Goal: Contribute content

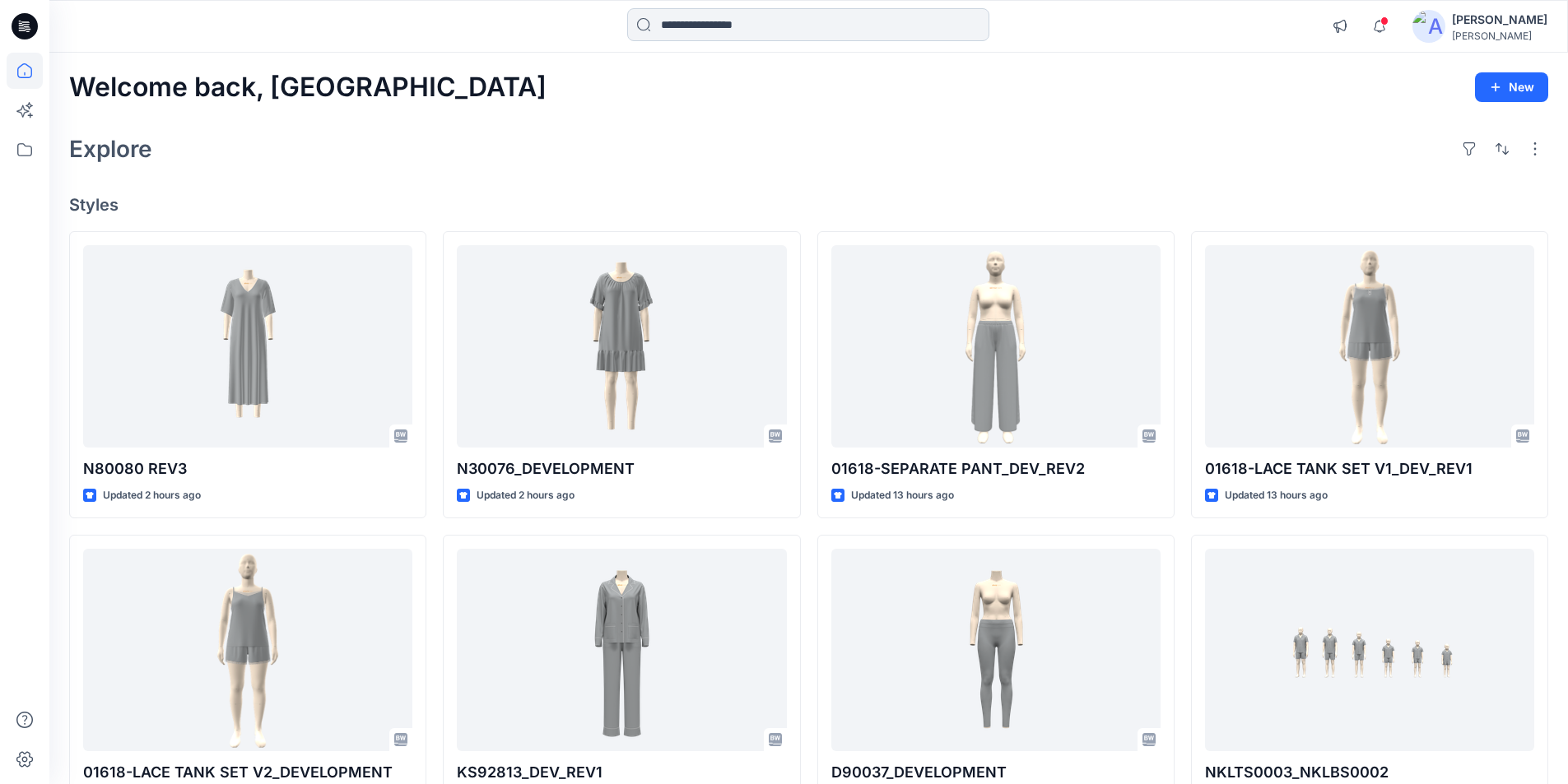
click at [758, 28] on input at bounding box center [809, 24] width 362 height 33
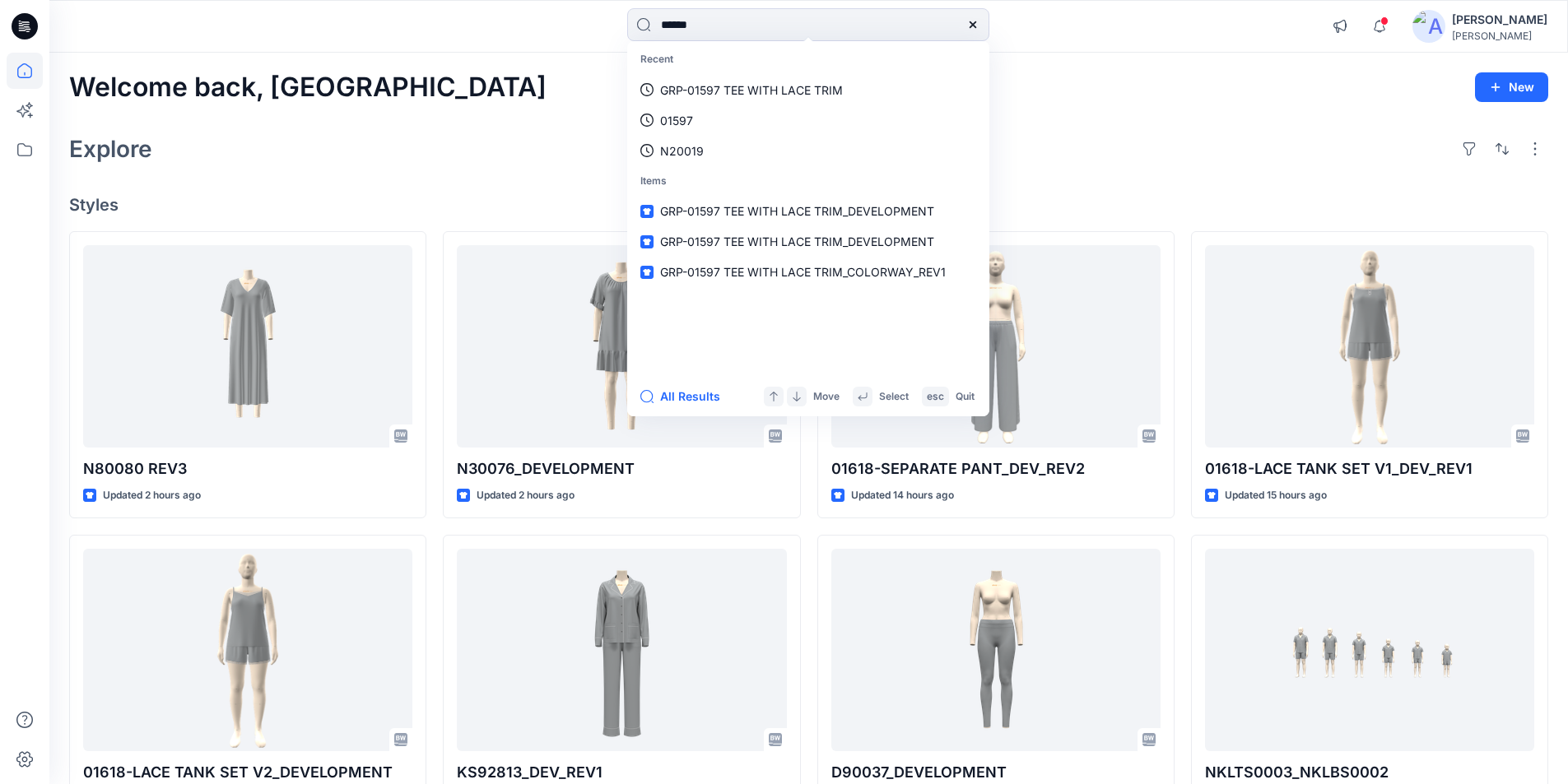
type input "******"
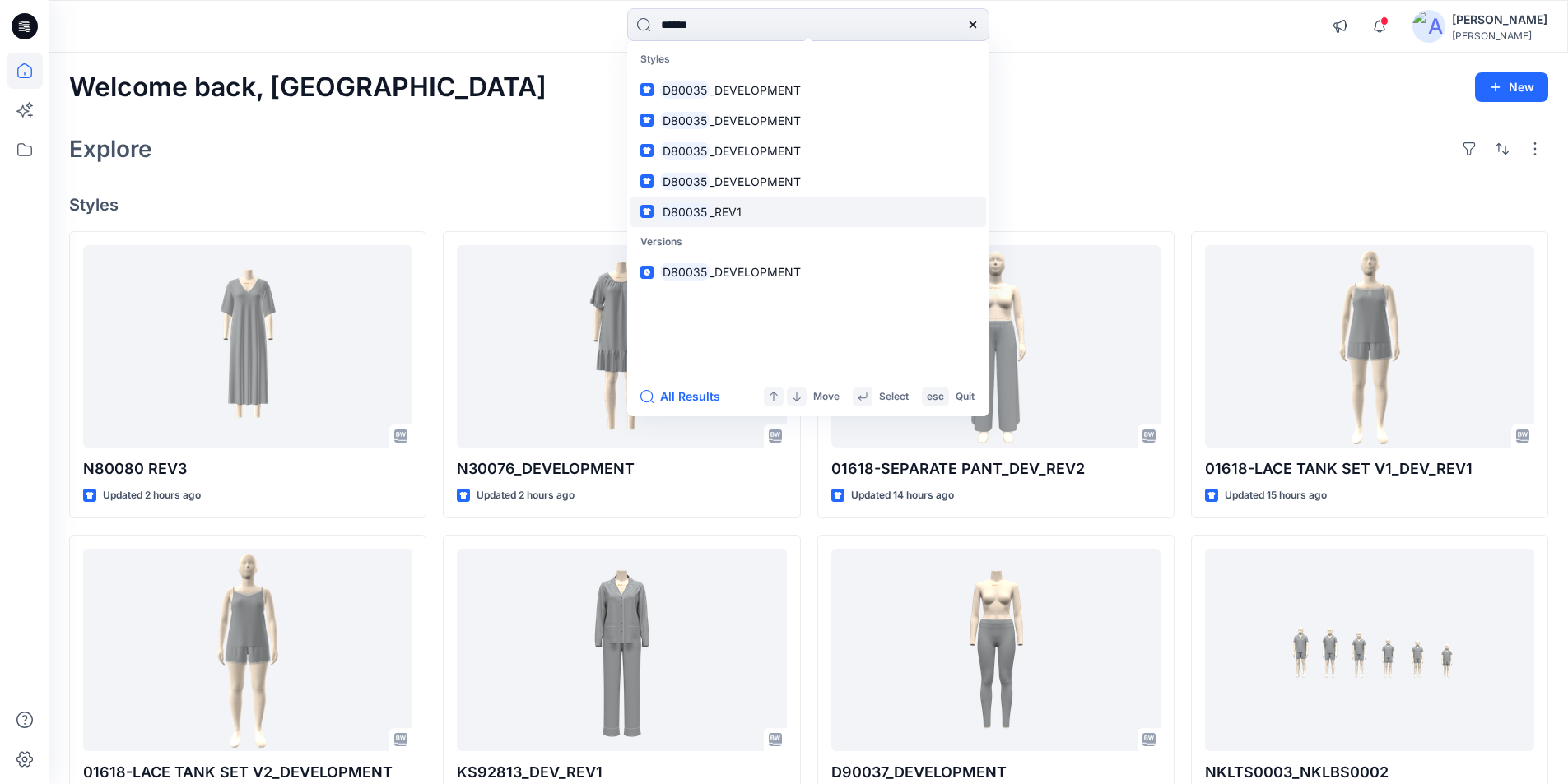
click at [741, 213] on span "_REV1" at bounding box center [726, 212] width 32 height 14
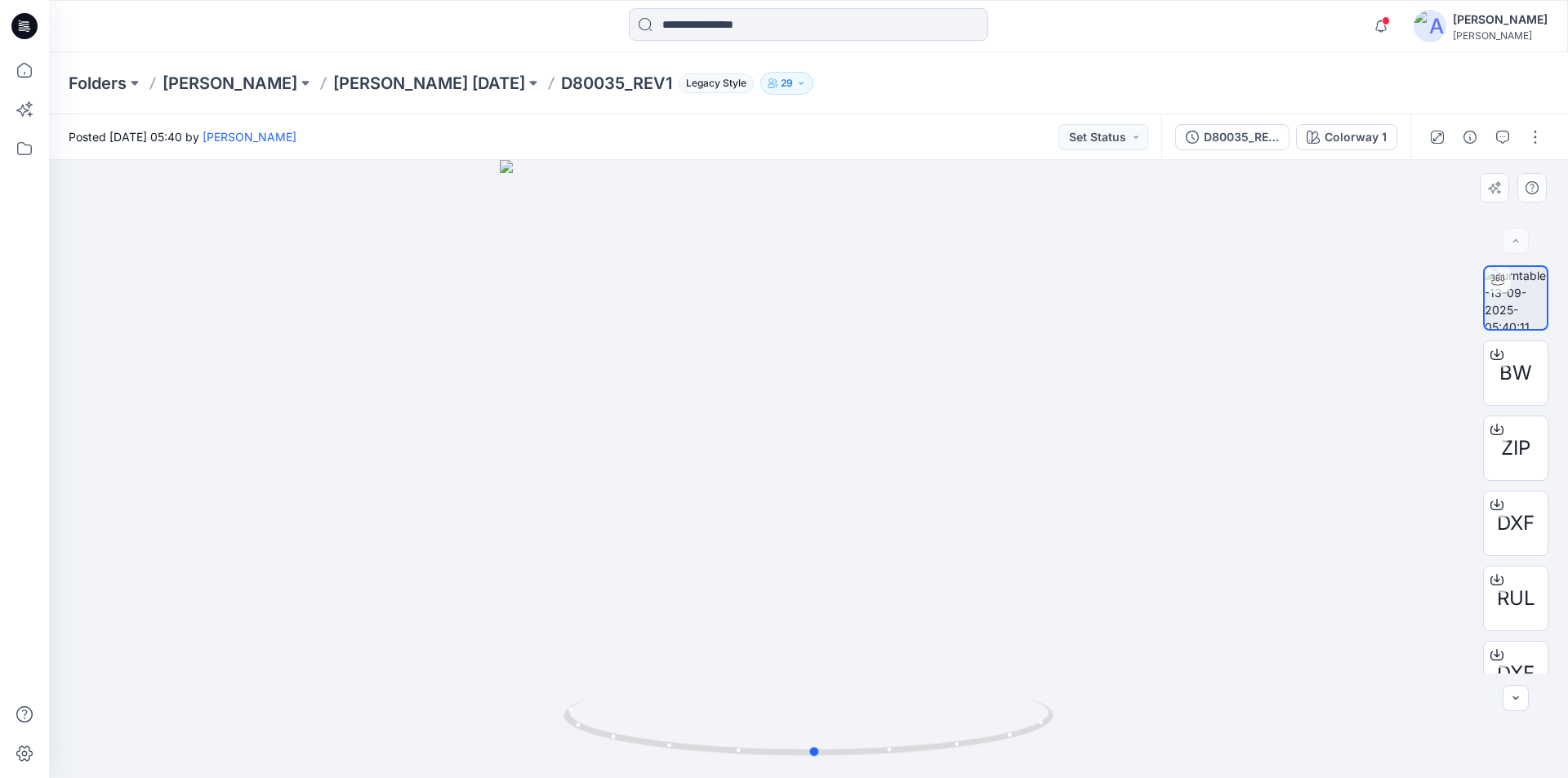
drag, startPoint x: 805, startPoint y: 754, endPoint x: 1301, endPoint y: 733, distance: 496.4
click at [1301, 733] on div at bounding box center [809, 469] width 1519 height 618
click at [29, 75] on icon at bounding box center [24, 70] width 36 height 36
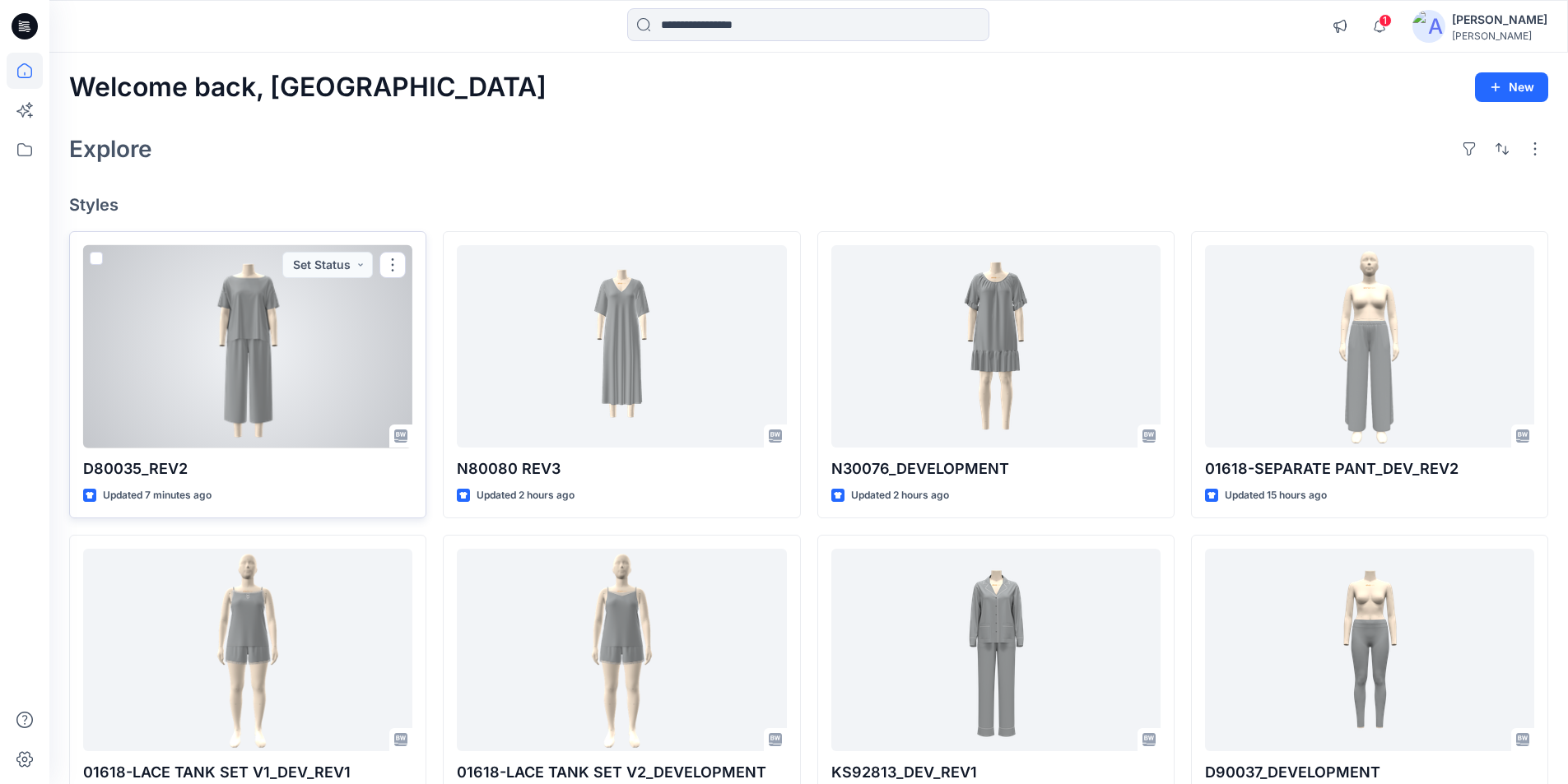
click at [293, 366] on div at bounding box center [247, 346] width 329 height 203
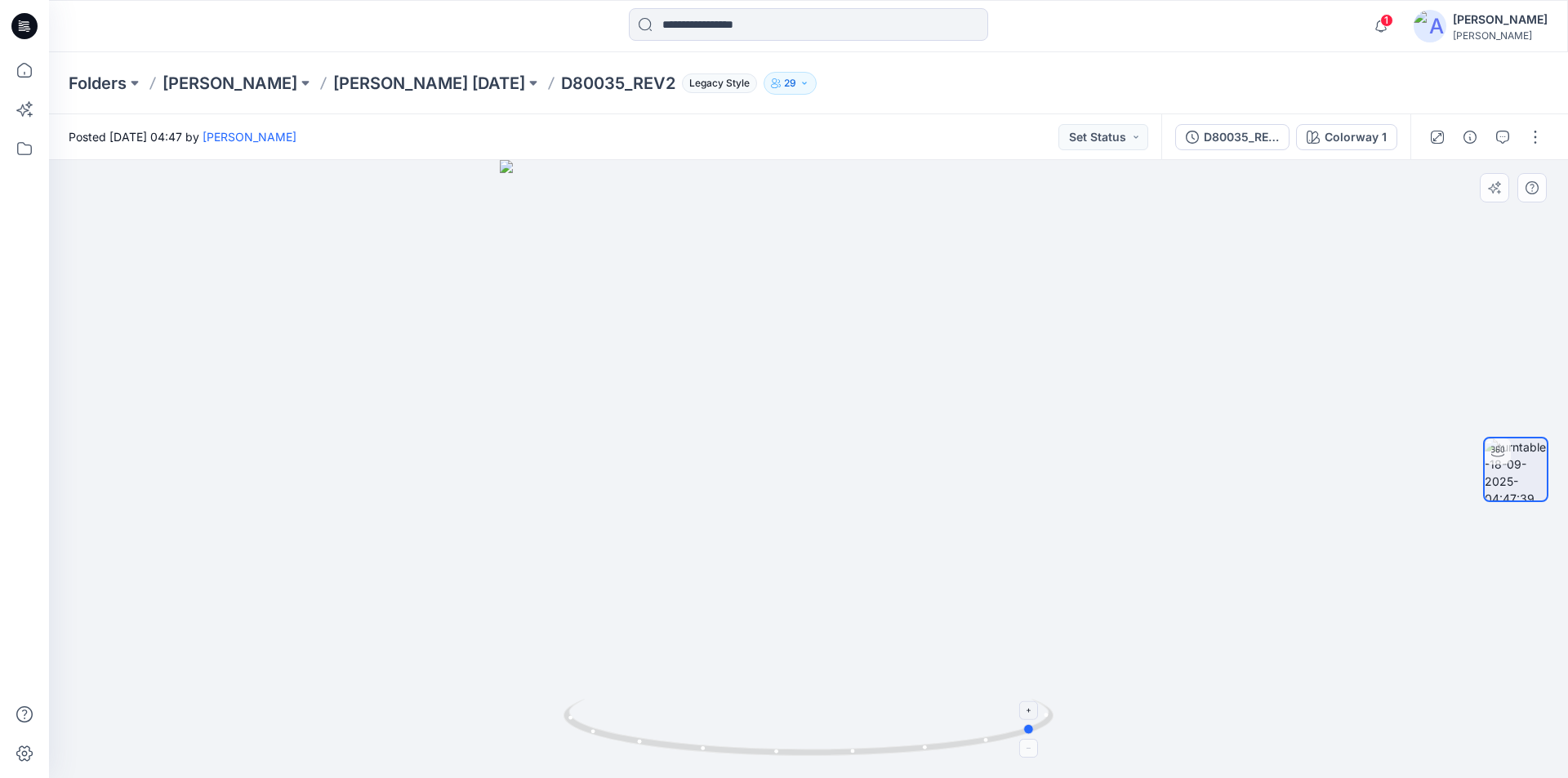
drag, startPoint x: 808, startPoint y: 752, endPoint x: 1036, endPoint y: 744, distance: 228.1
click at [1036, 744] on icon at bounding box center [810, 729] width 494 height 61
drag, startPoint x: 1033, startPoint y: 737, endPoint x: 1350, endPoint y: 706, distance: 318.5
click at [1350, 706] on div at bounding box center [809, 469] width 1519 height 618
drag, startPoint x: 838, startPoint y: 641, endPoint x: 859, endPoint y: 809, distance: 169.3
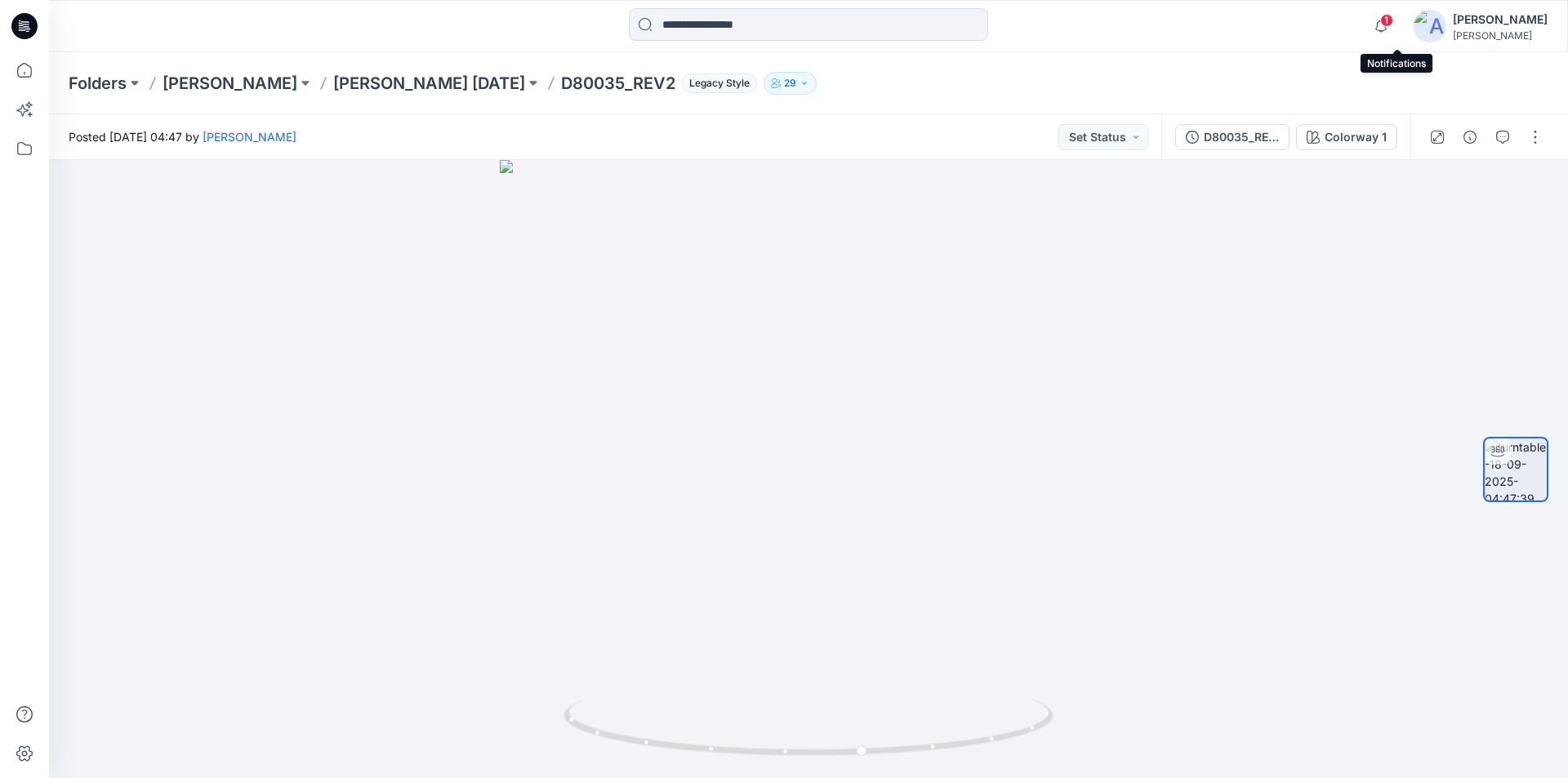
click at [1393, 20] on span "1" at bounding box center [1386, 21] width 13 height 13
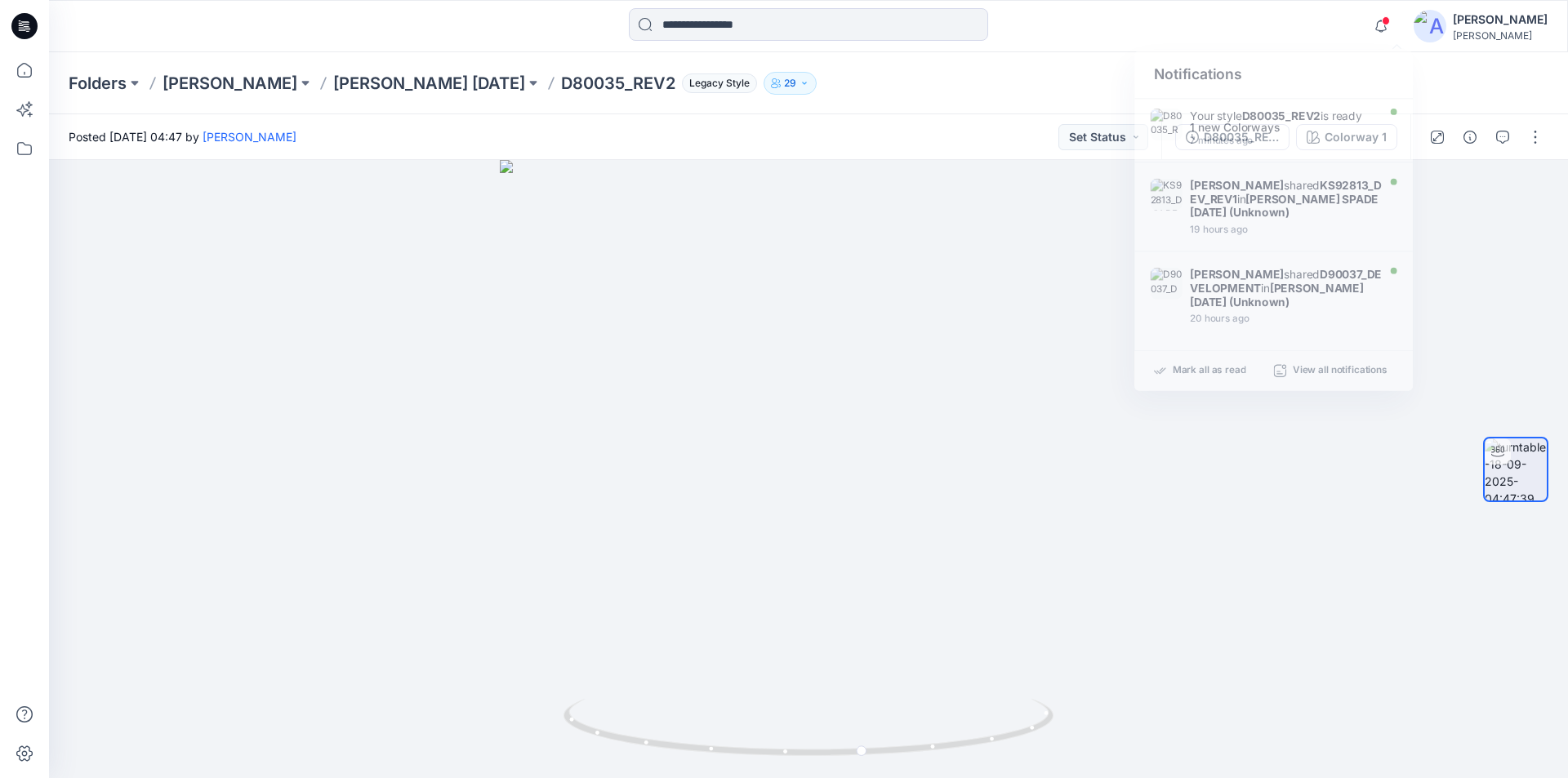
click at [1514, 79] on div "Folders DONNA KARAN DONNA KARAN Nov 25 D80035_REV2 Legacy Style 29" at bounding box center [809, 82] width 1519 height 62
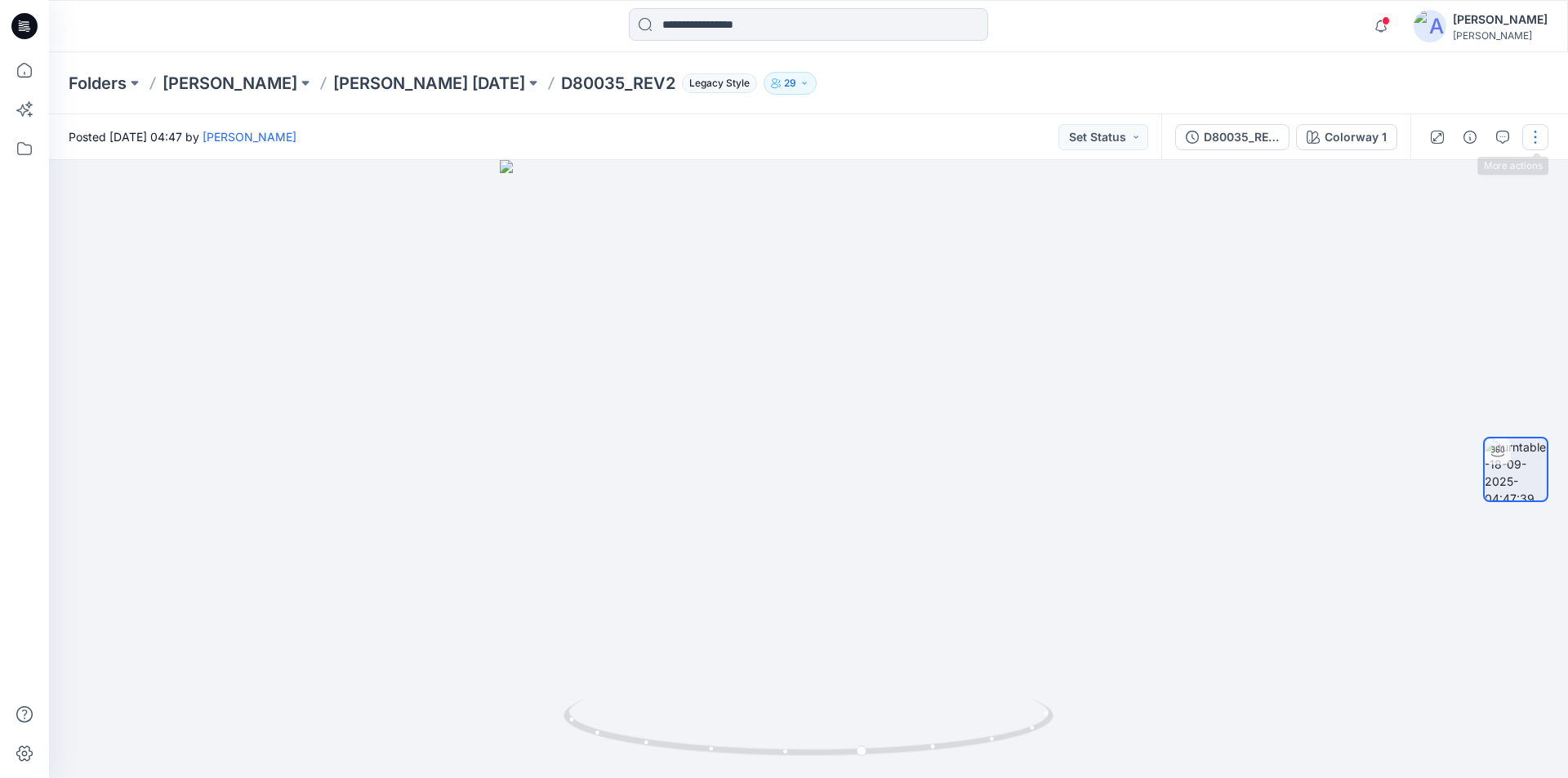
click at [1531, 137] on button "button" at bounding box center [1534, 137] width 26 height 26
click at [1457, 176] on button "Edit" at bounding box center [1466, 175] width 150 height 30
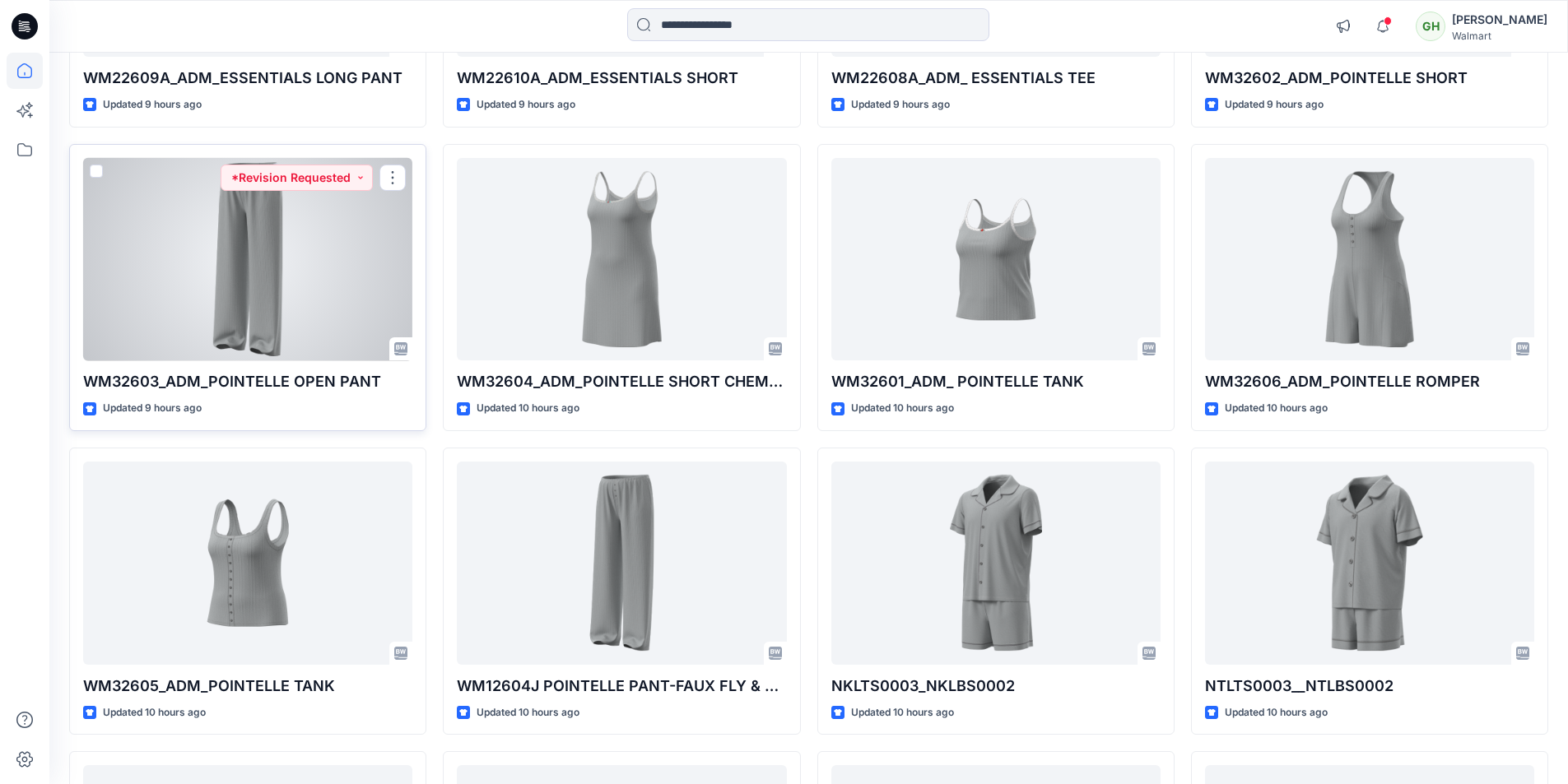
scroll to position [338, 0]
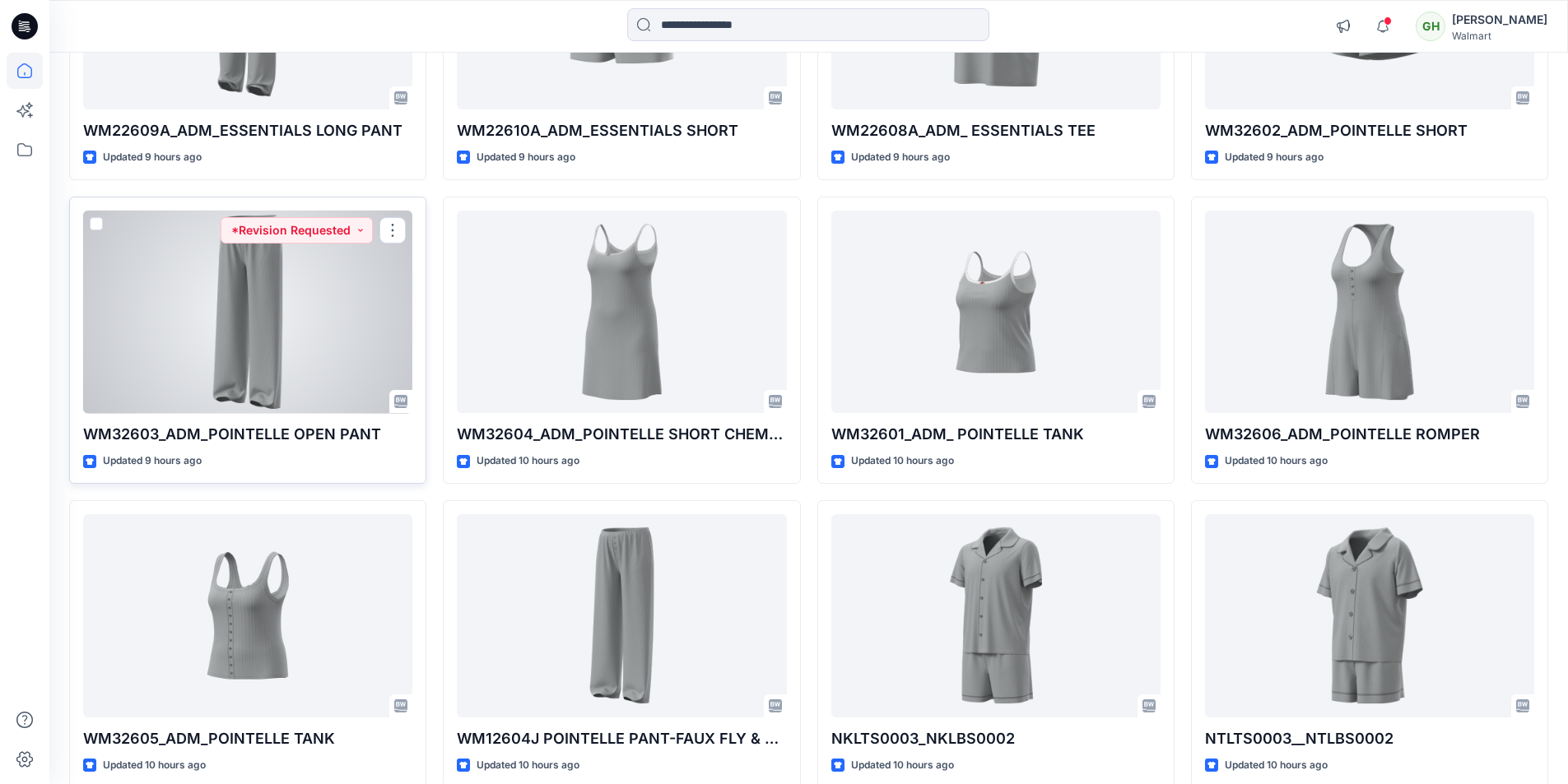
click at [279, 301] on div at bounding box center [247, 312] width 329 height 203
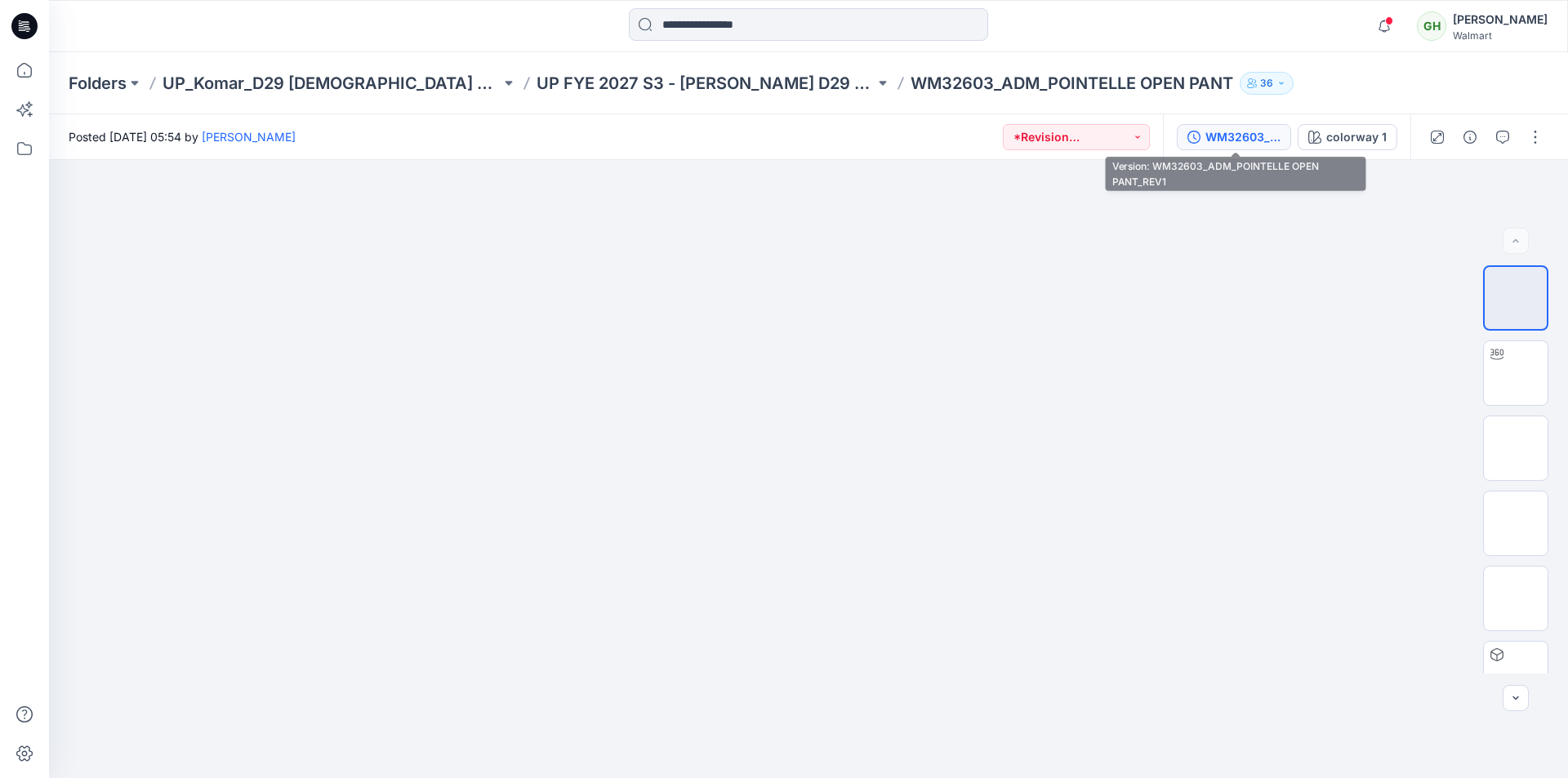
click at [1241, 137] on div "WM32603_ADM_POINTELLE OPEN PANT_REV1" at bounding box center [1242, 137] width 75 height 18
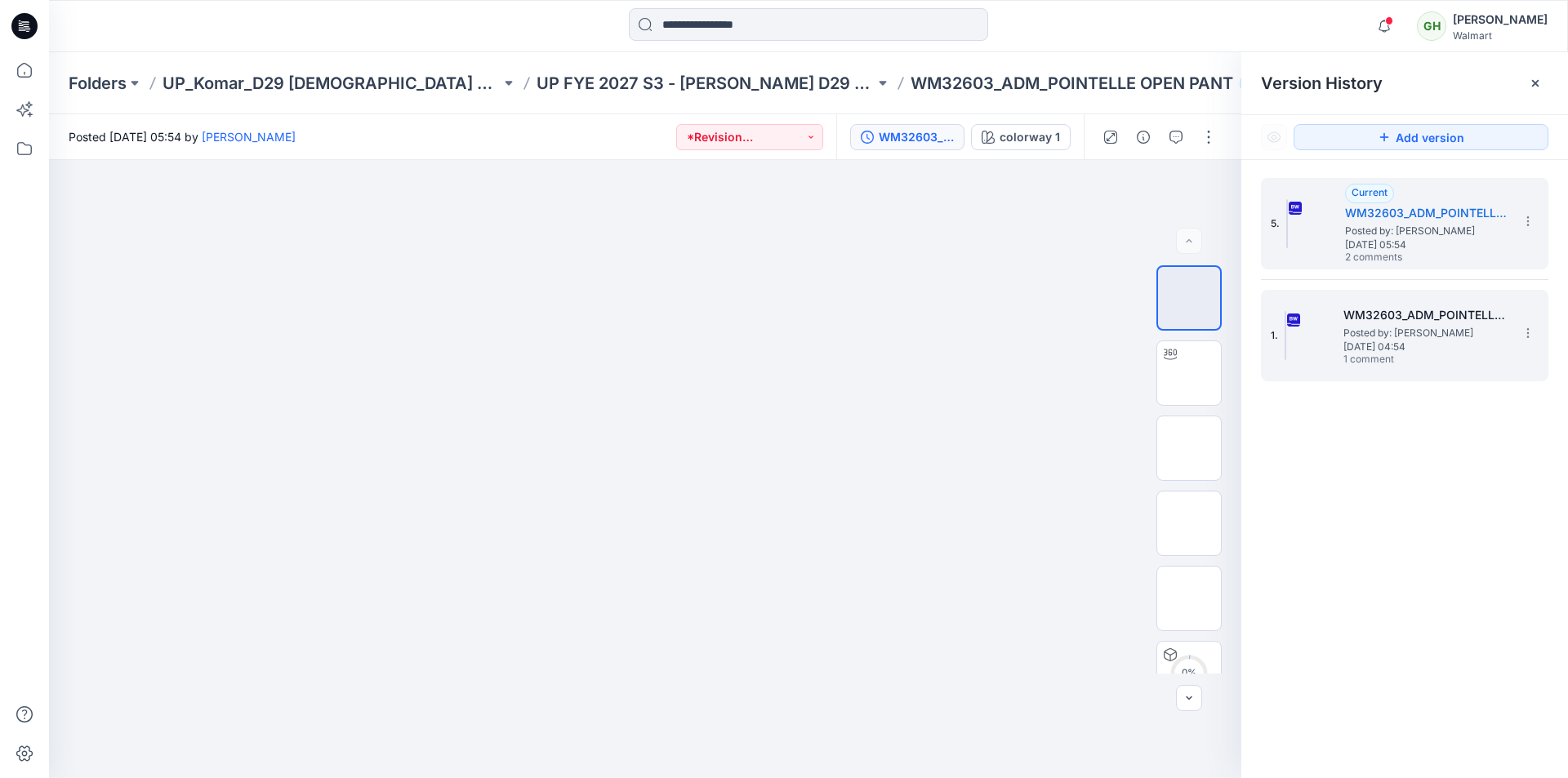
click at [1383, 326] on span "Posted by: Gayan Hettiarachchi" at bounding box center [1425, 333] width 164 height 16
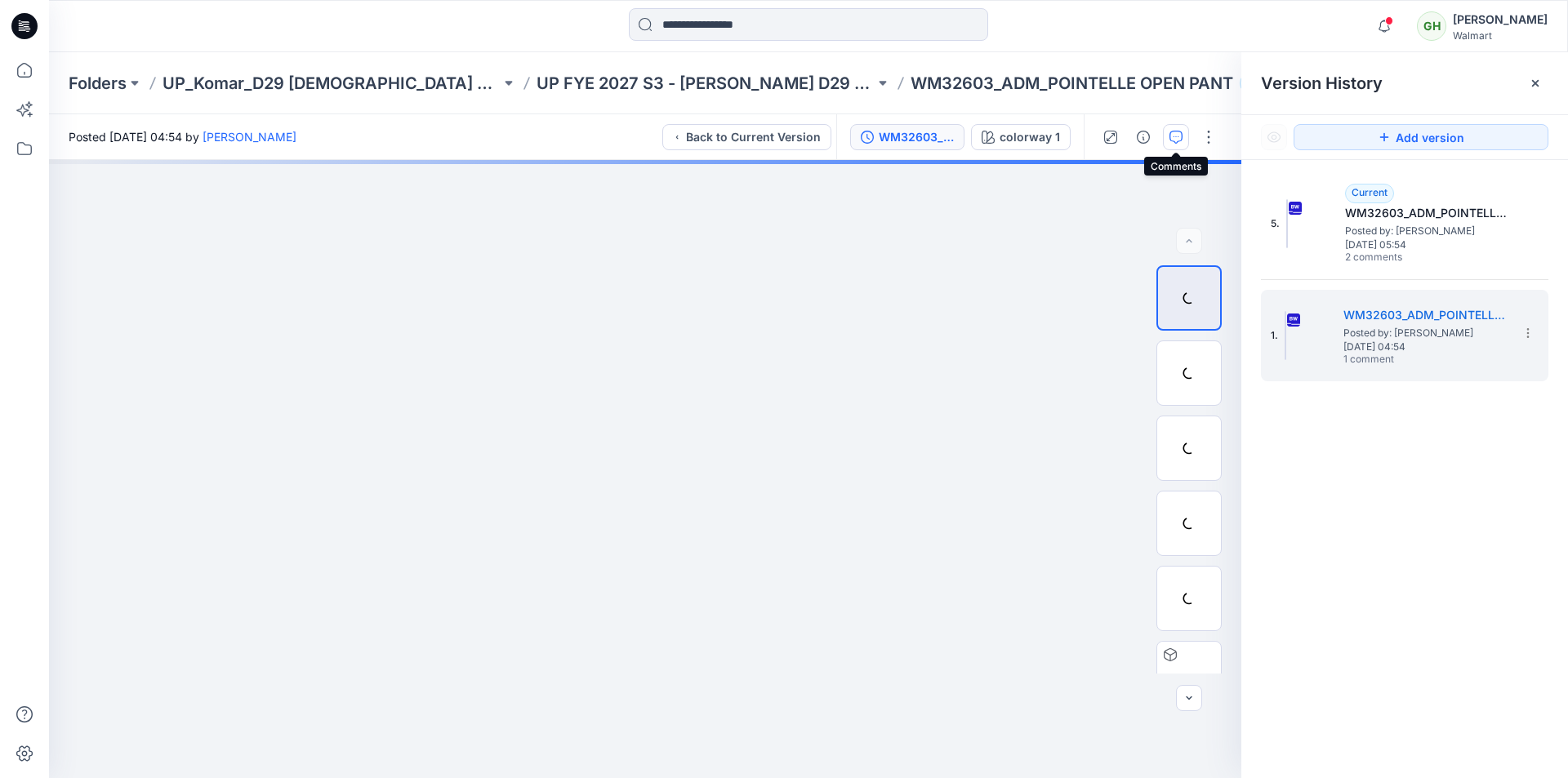
click at [1176, 137] on icon "button" at bounding box center [1175, 137] width 13 height 13
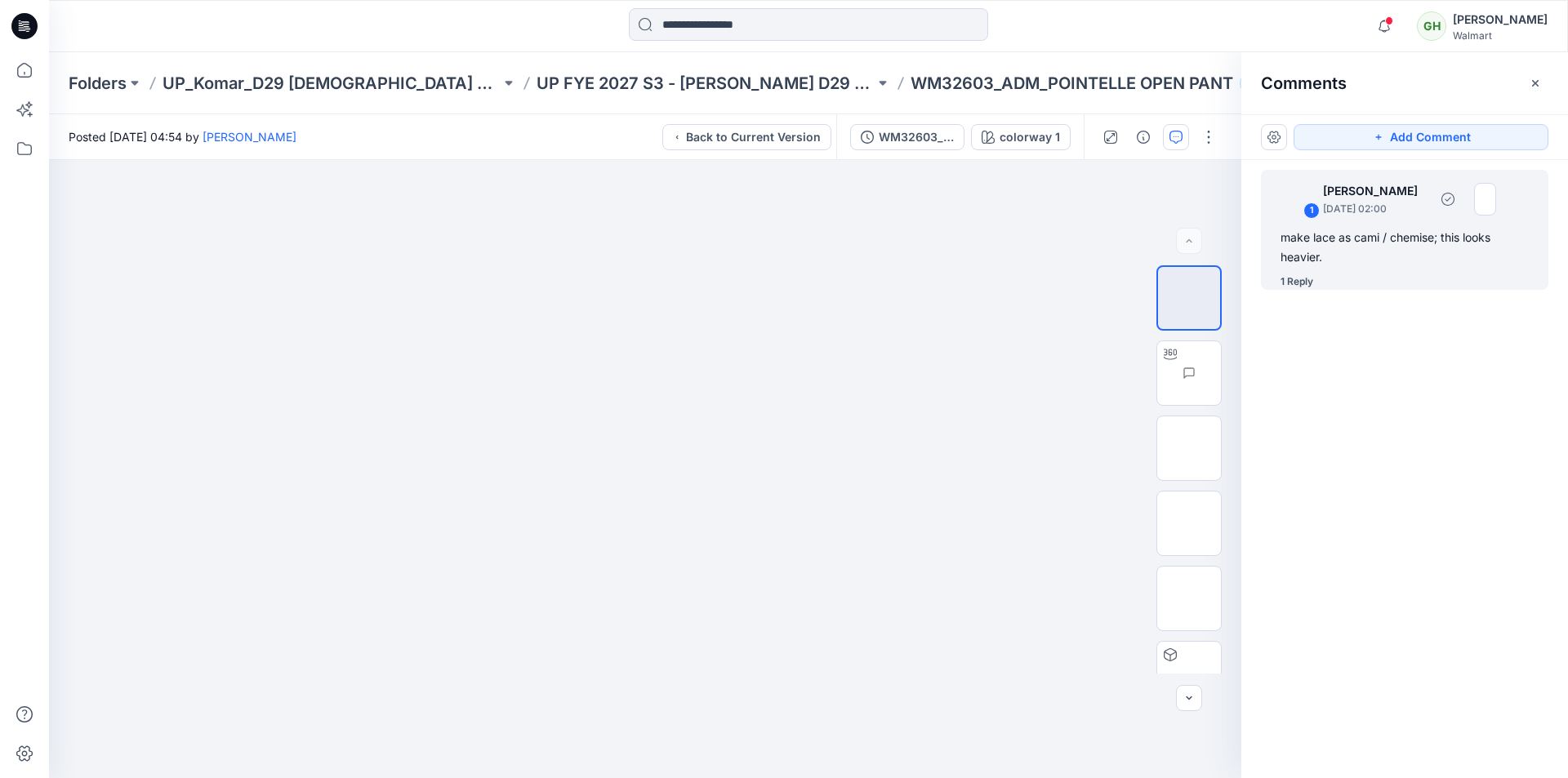
click at [1344, 259] on div "make lace as cami / chemise; this looks heavier." at bounding box center [1403, 248] width 248 height 39
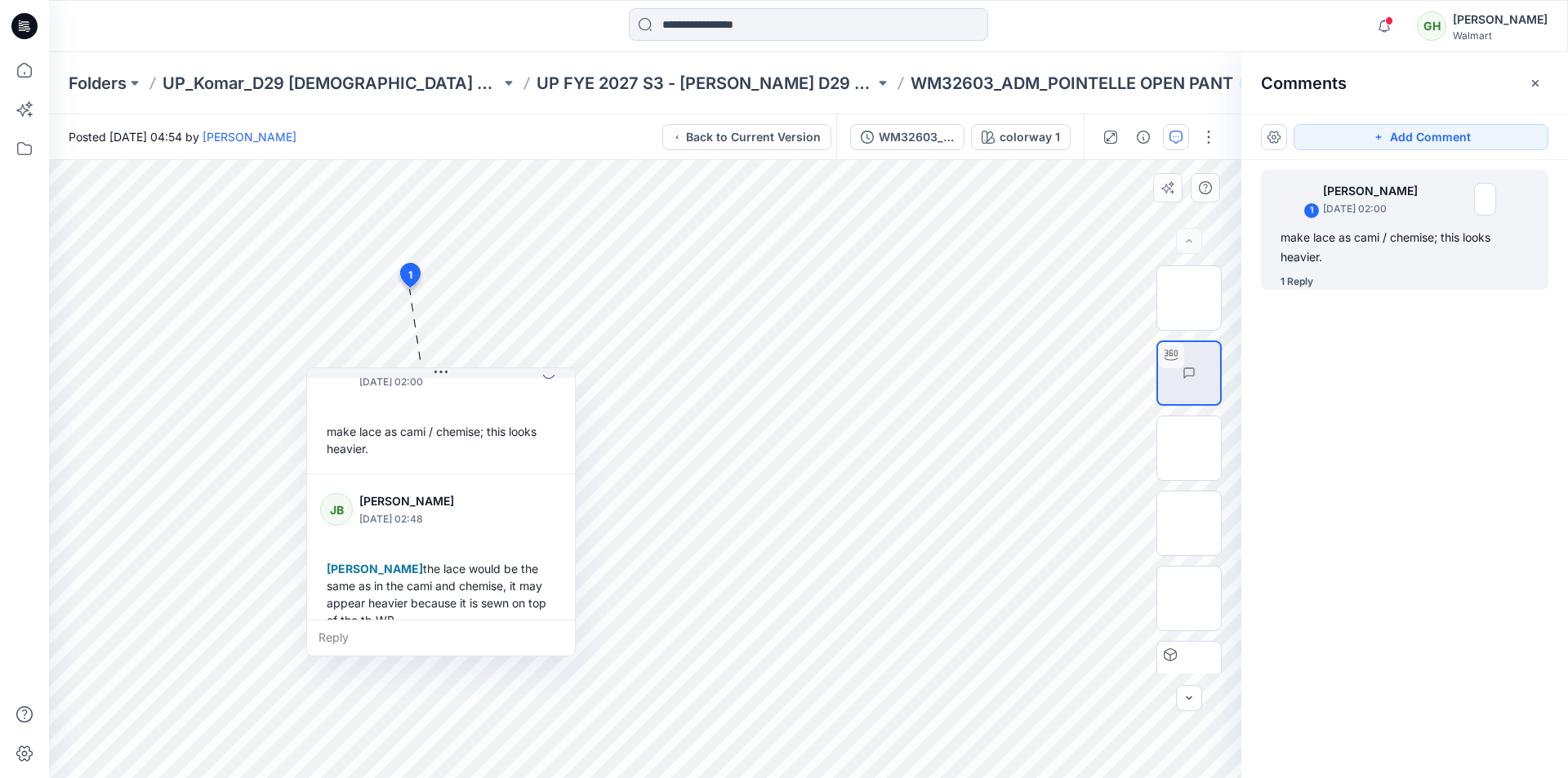
scroll to position [63, 0]
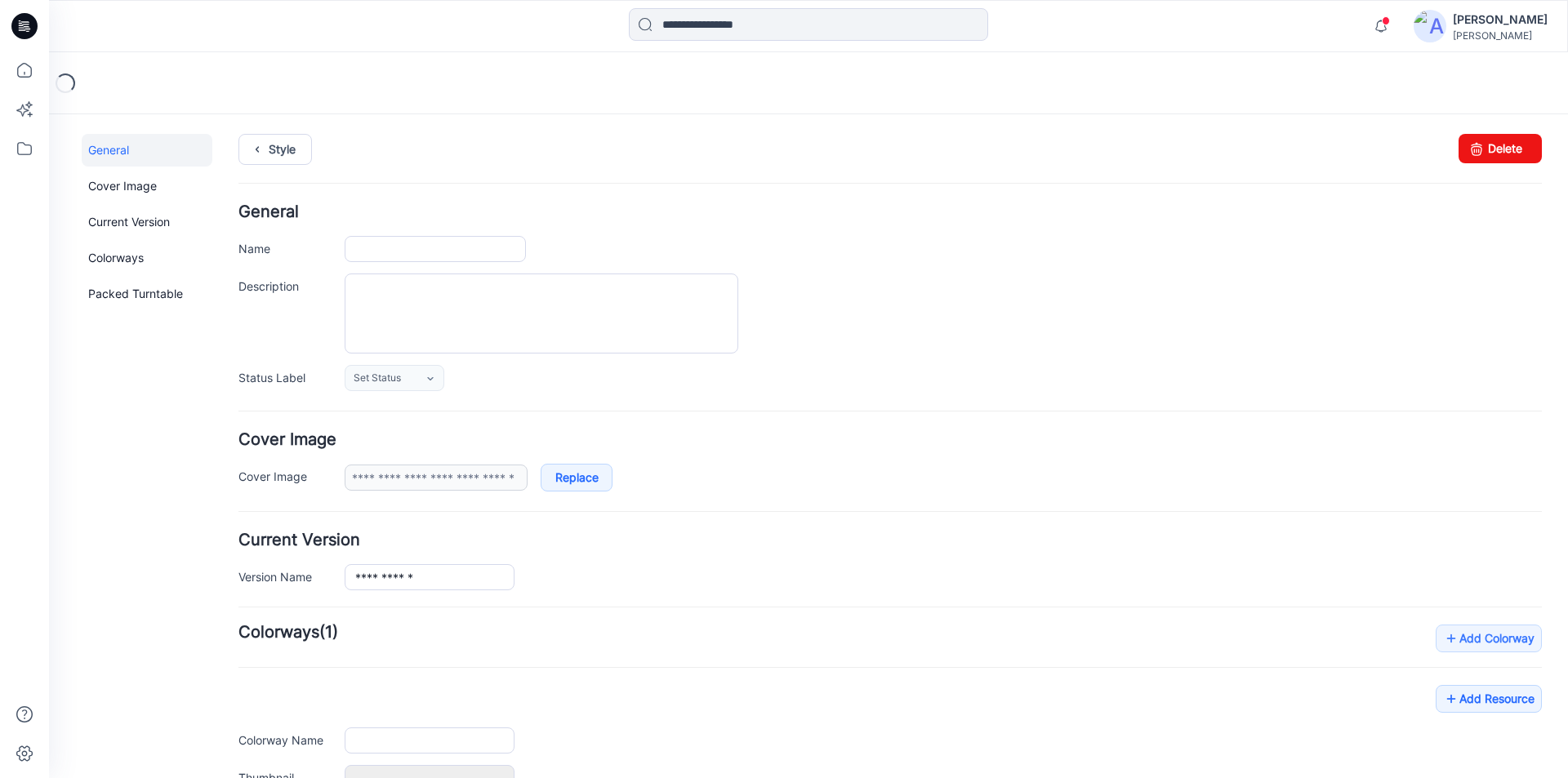
type input "**********"
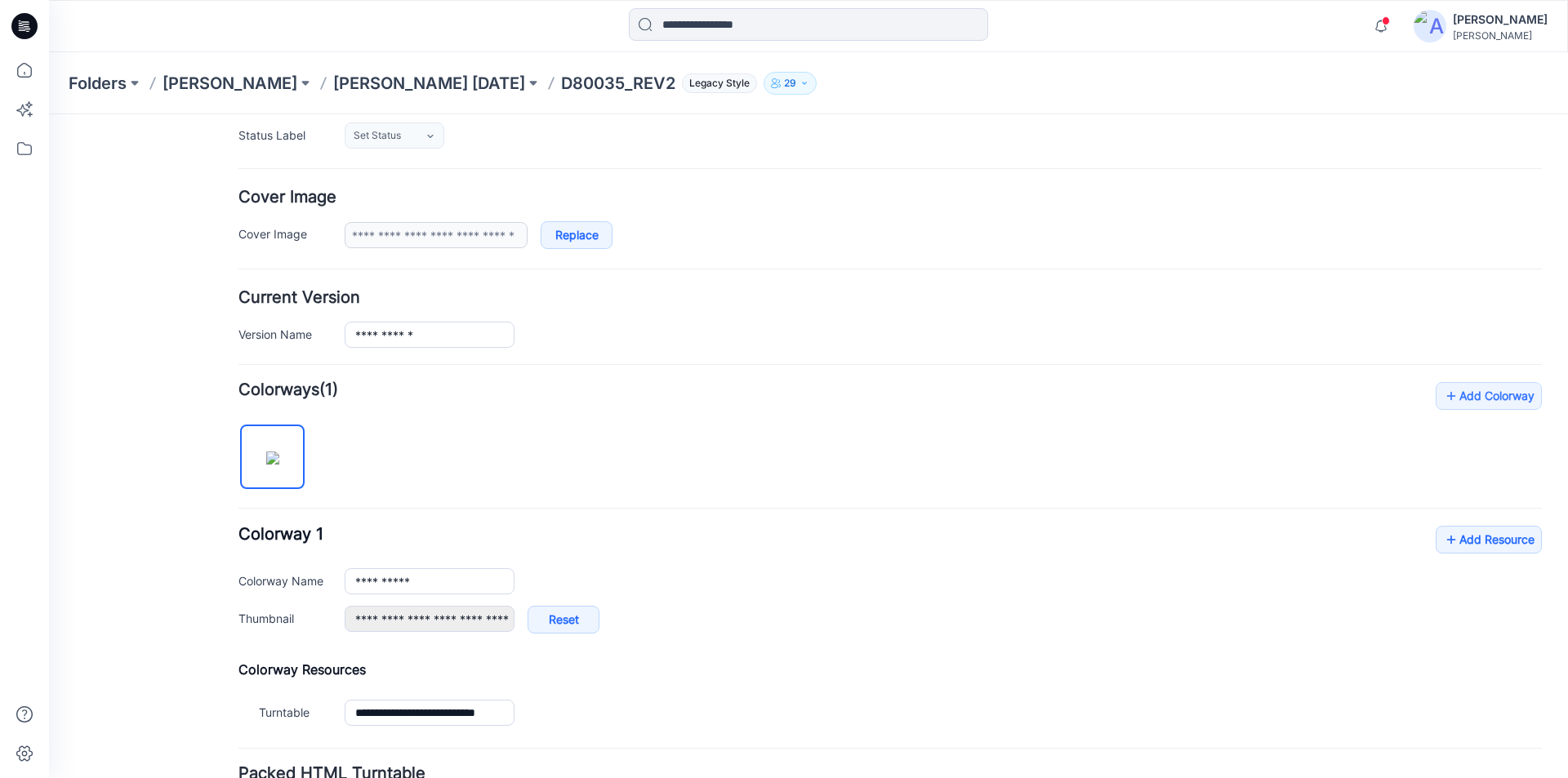
scroll to position [245, 0]
click at [1445, 532] on icon at bounding box center [1451, 537] width 16 height 26
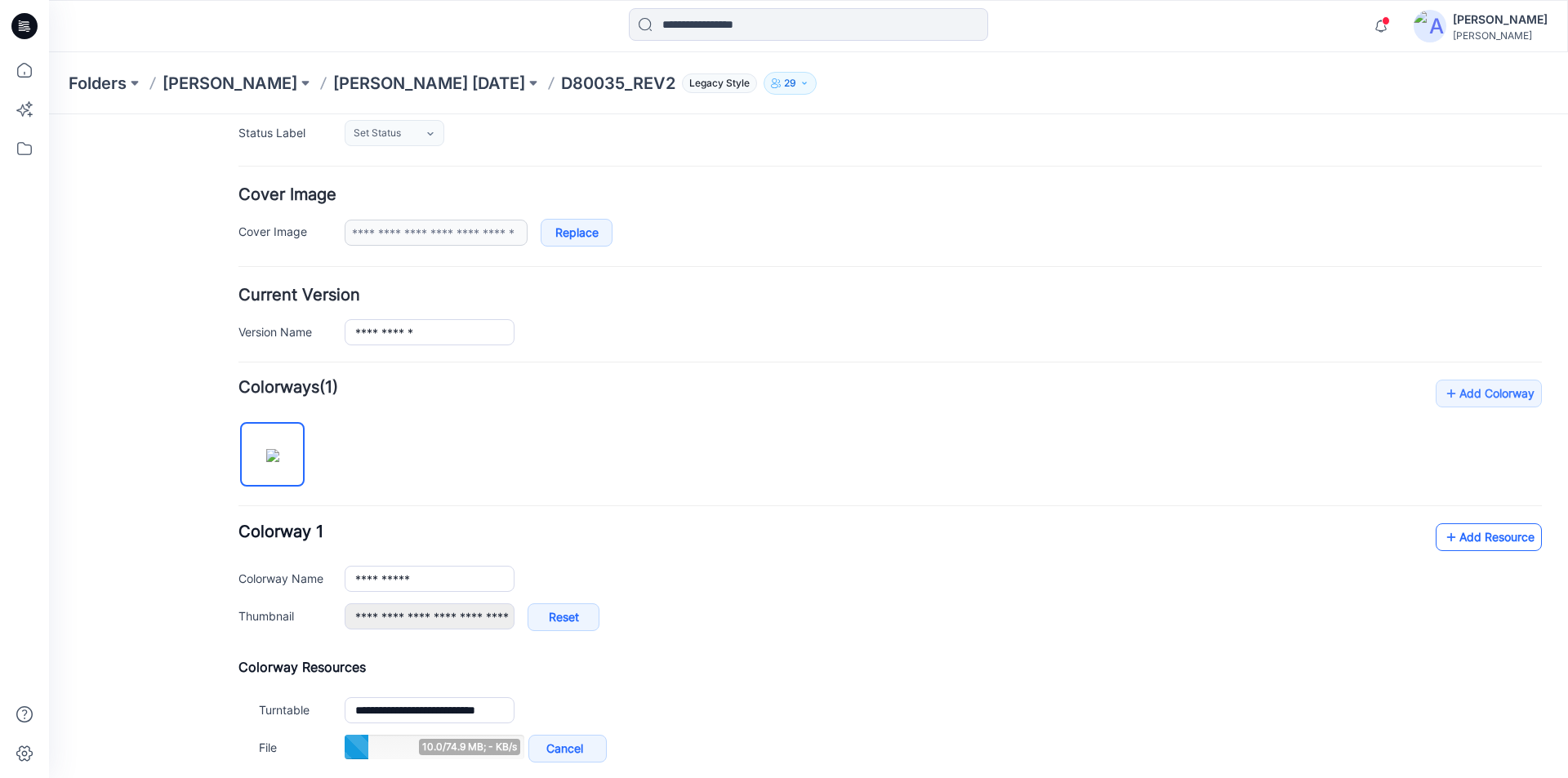
click at [1474, 533] on link "Add Resource" at bounding box center [1488, 537] width 106 height 28
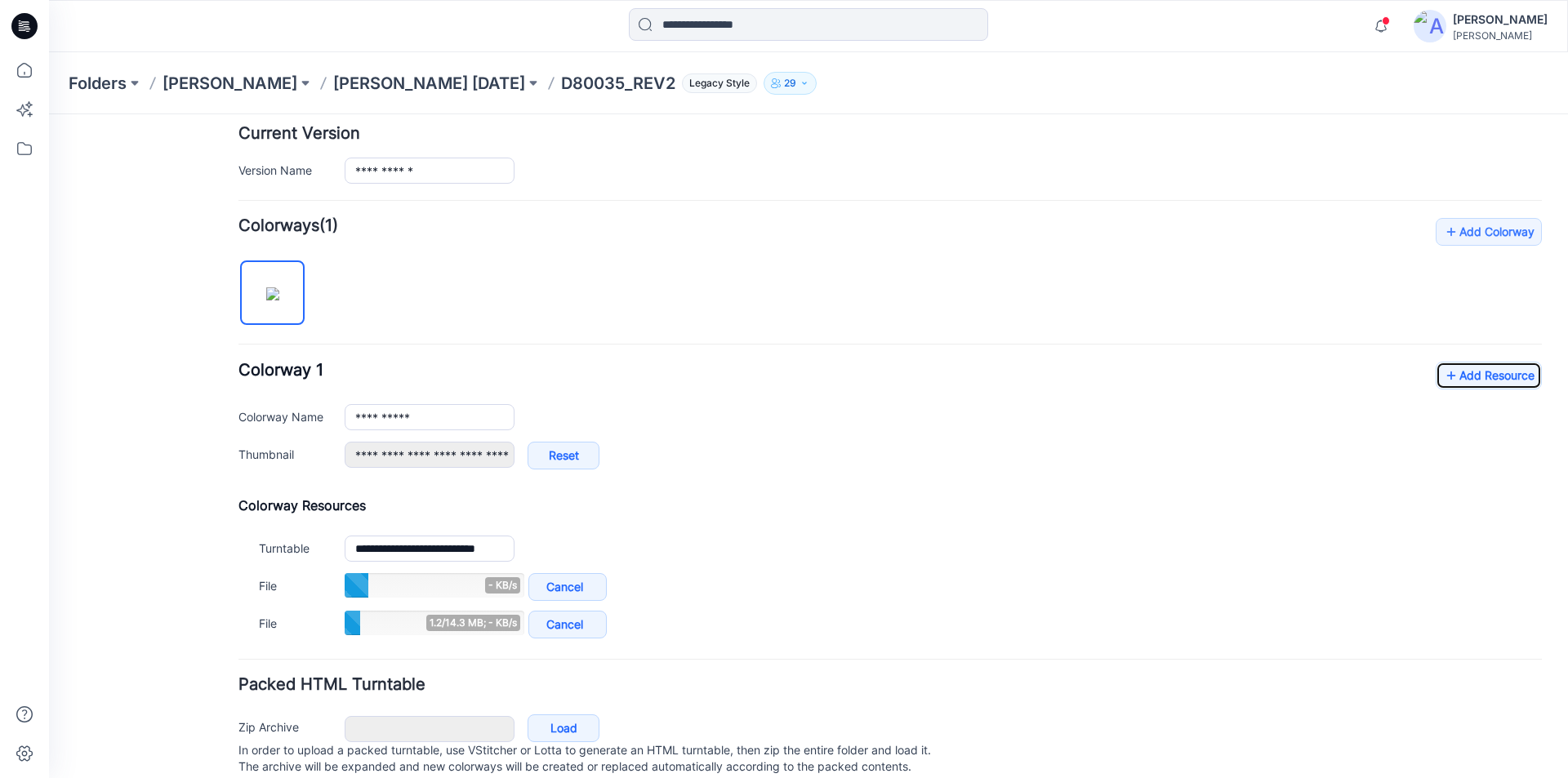
scroll to position [408, 0]
click at [1451, 368] on link "Add Resource" at bounding box center [1488, 374] width 106 height 28
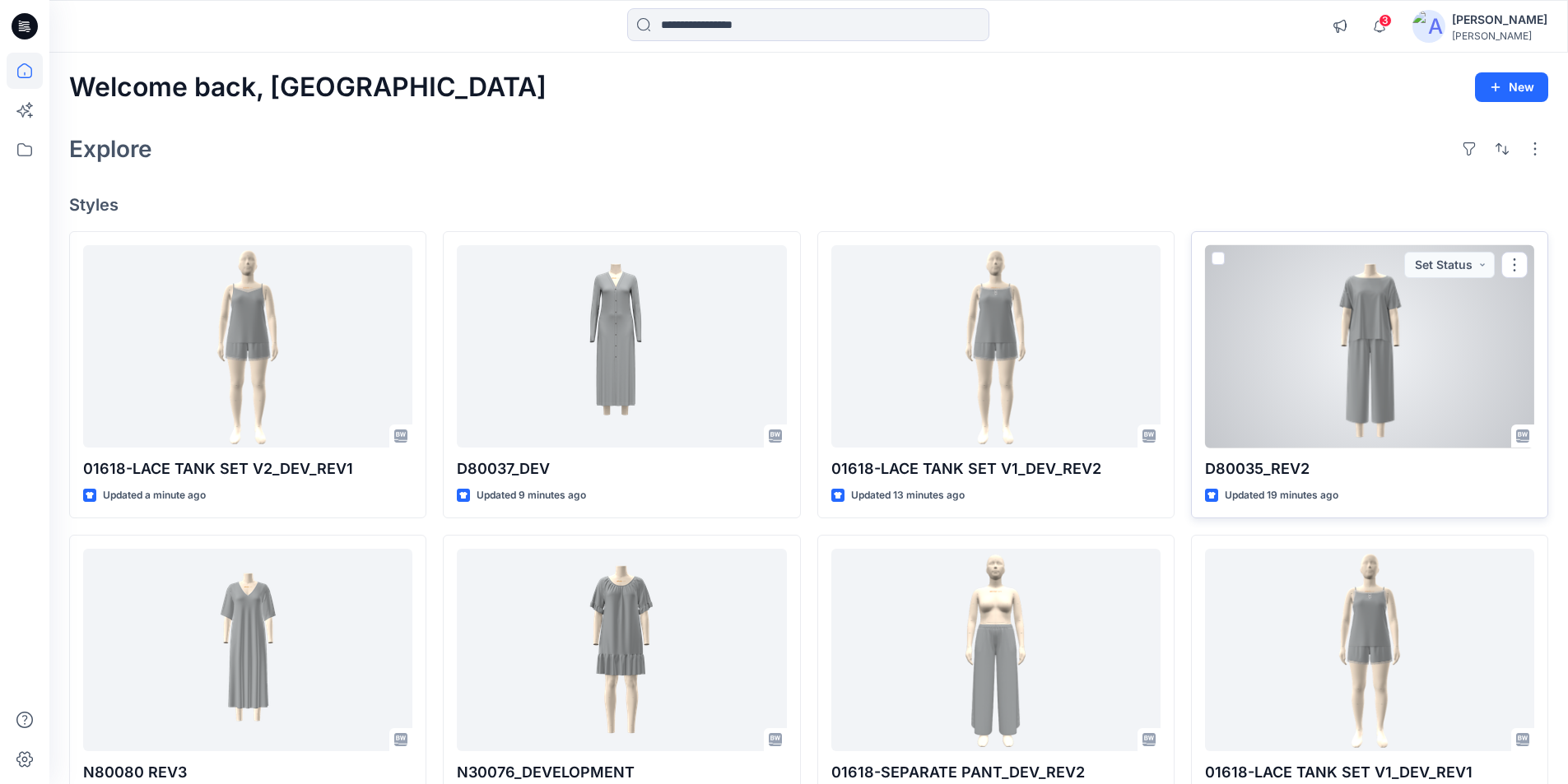
click at [1384, 372] on div at bounding box center [1369, 346] width 329 height 203
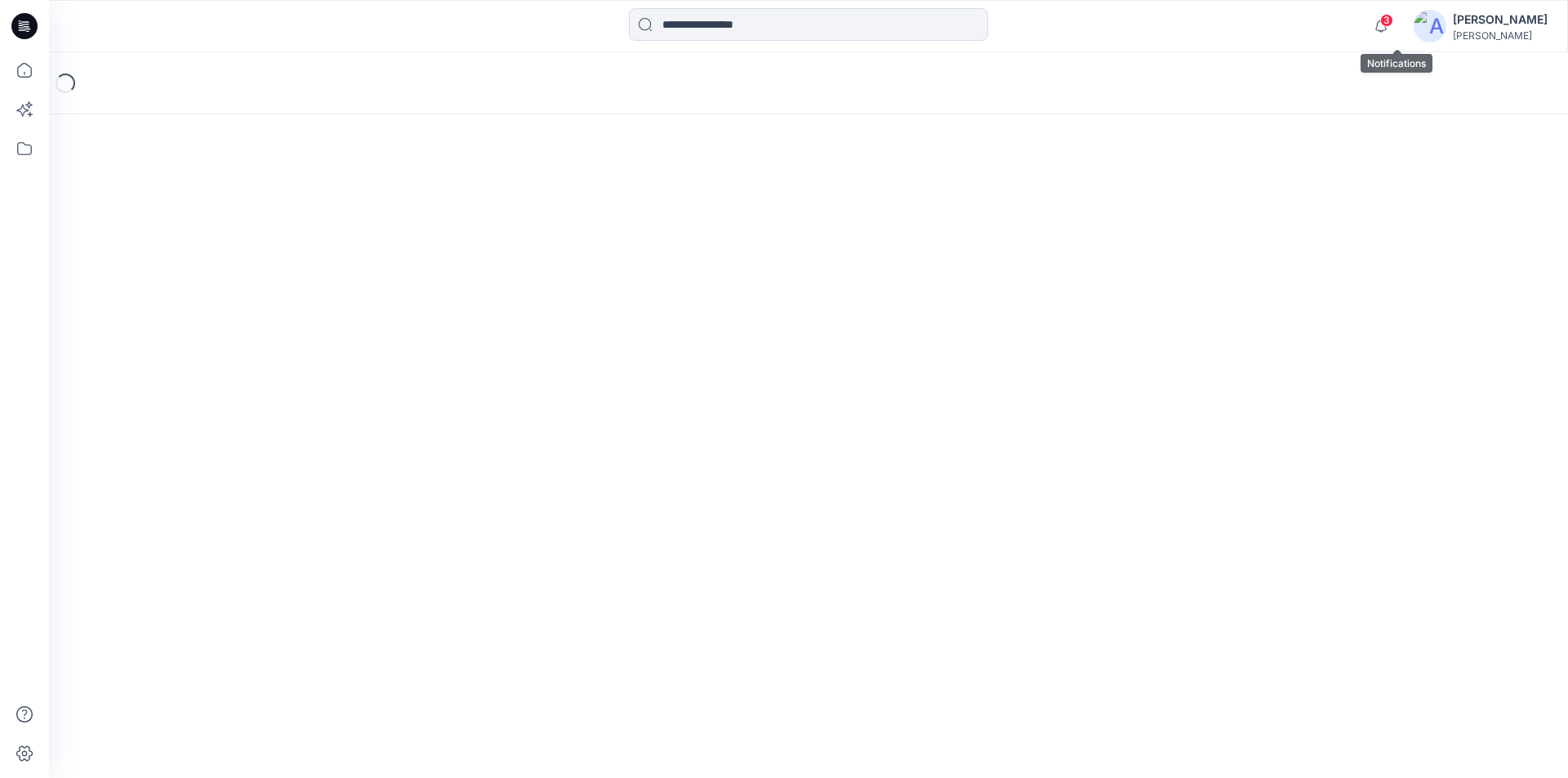
click at [1393, 22] on span "3" at bounding box center [1386, 21] width 13 height 13
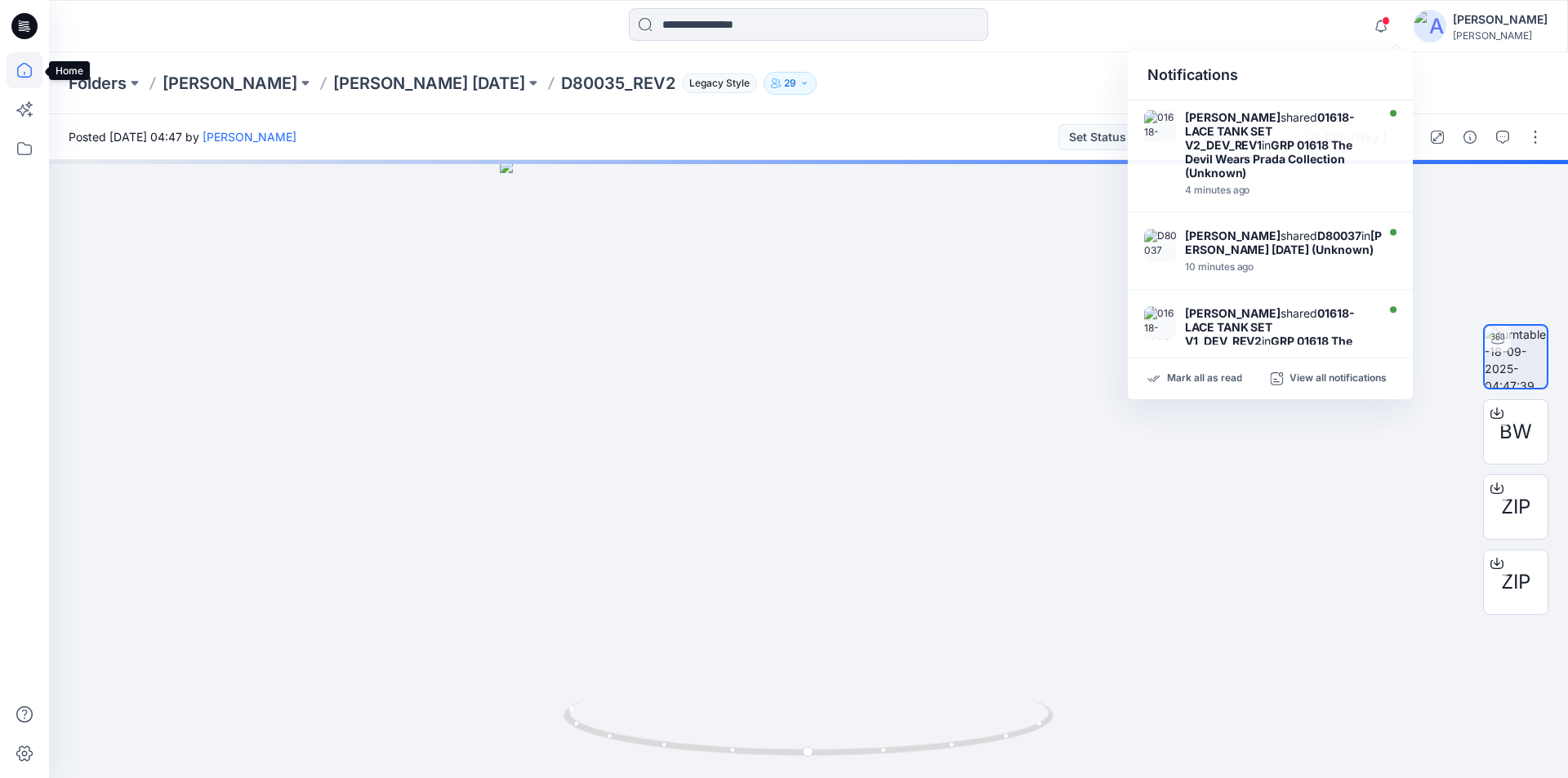
click at [27, 71] on icon at bounding box center [24, 70] width 36 height 36
